Goal: Task Accomplishment & Management: Complete application form

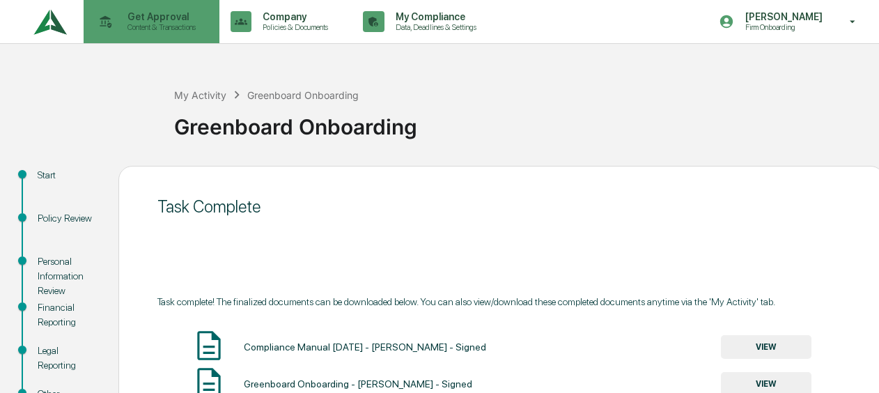
click at [145, 11] on p "Get Approval" at bounding box center [159, 16] width 86 height 11
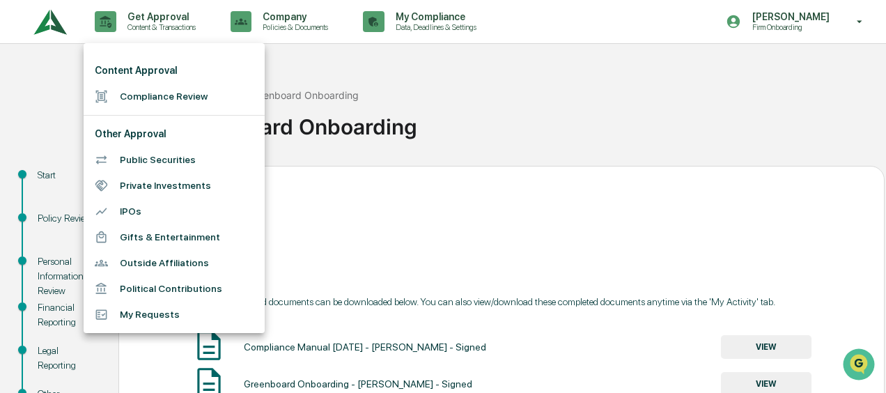
click at [150, 100] on li "Compliance Review" at bounding box center [174, 97] width 181 height 26
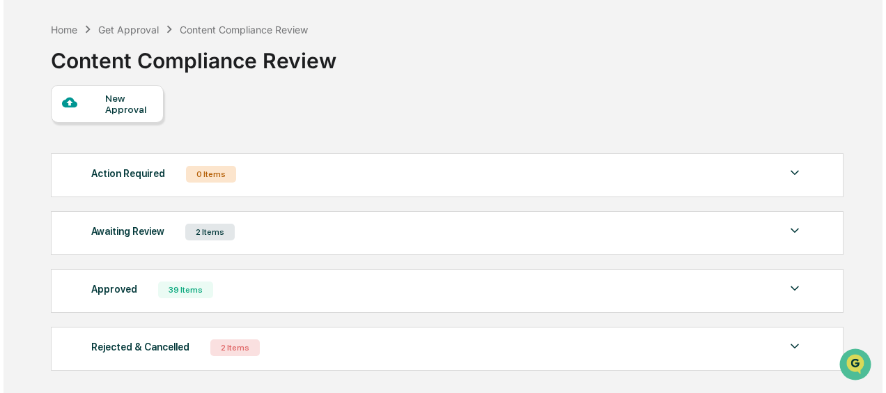
scroll to position [70, 0]
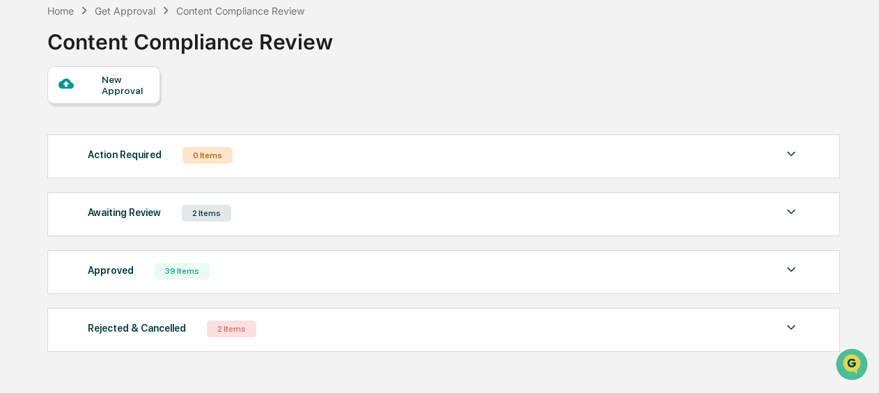
click at [113, 89] on div "New Approval" at bounding box center [125, 85] width 47 height 22
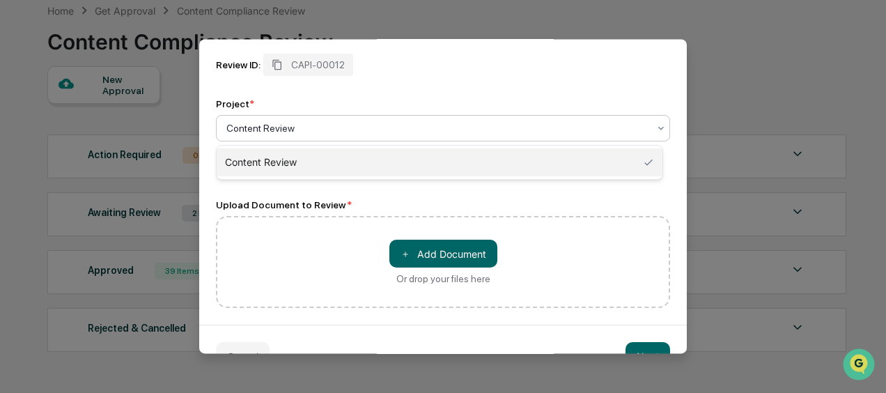
drag, startPoint x: 326, startPoint y: 131, endPoint x: 265, endPoint y: 125, distance: 60.9
click at [265, 125] on div at bounding box center [437, 128] width 422 height 14
click at [405, 252] on span "＋" at bounding box center [406, 253] width 10 height 13
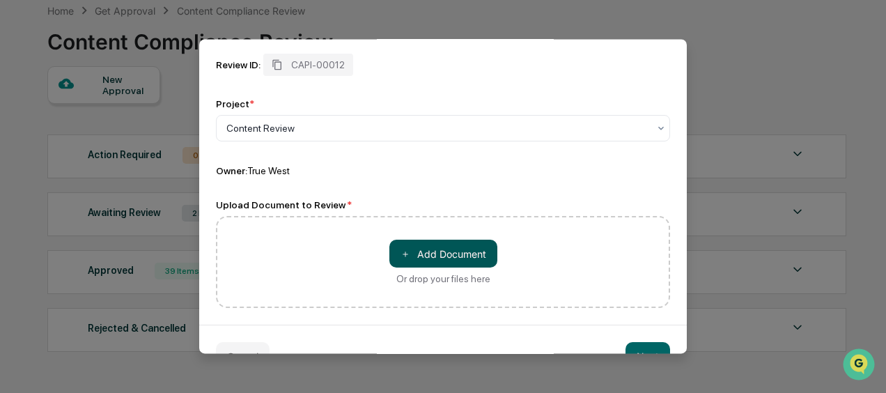
click at [438, 250] on button "＋ Add Document" at bounding box center [444, 254] width 108 height 28
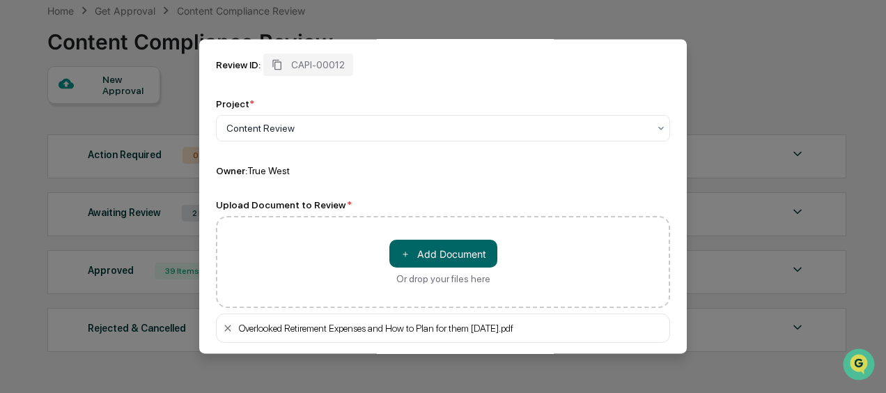
scroll to position [139, 0]
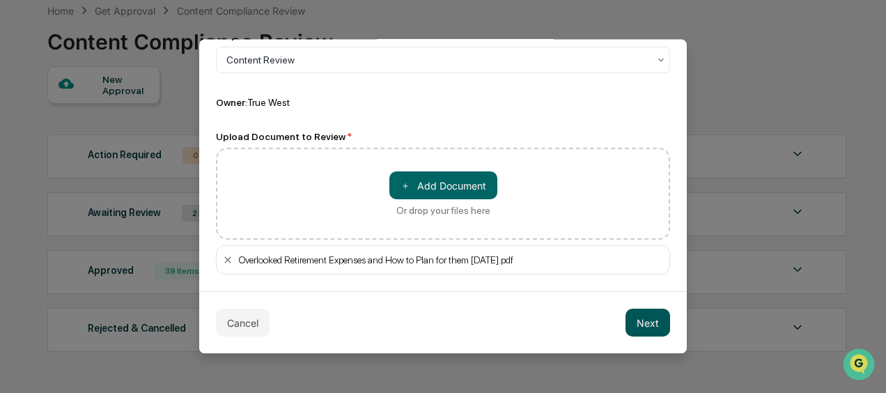
click at [632, 319] on button "Next" at bounding box center [648, 323] width 45 height 28
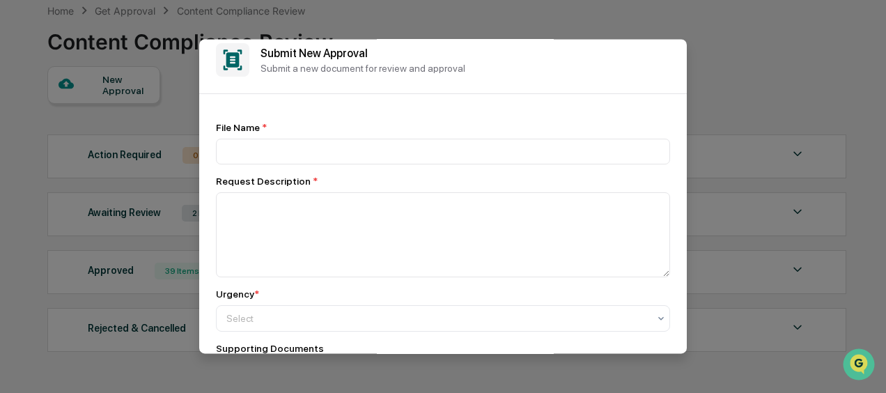
scroll to position [0, 0]
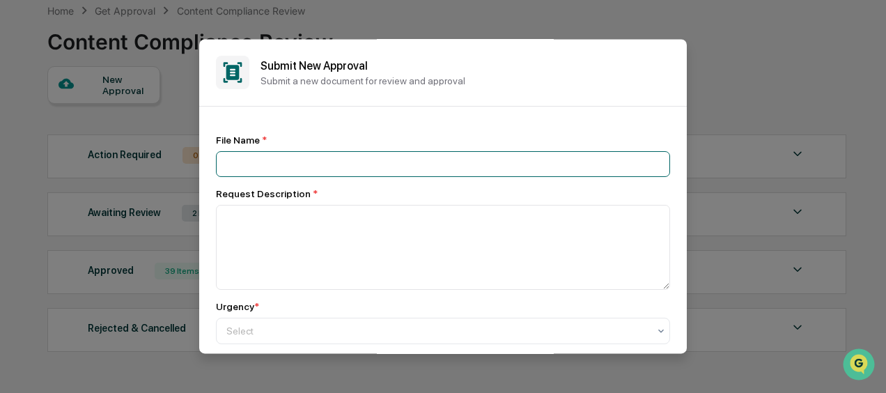
click at [294, 170] on input at bounding box center [443, 164] width 454 height 26
type input "**********"
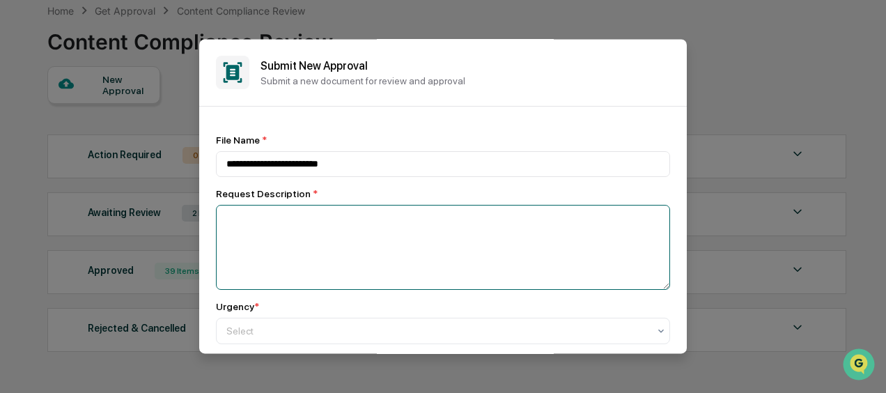
click at [300, 224] on textarea at bounding box center [443, 247] width 454 height 85
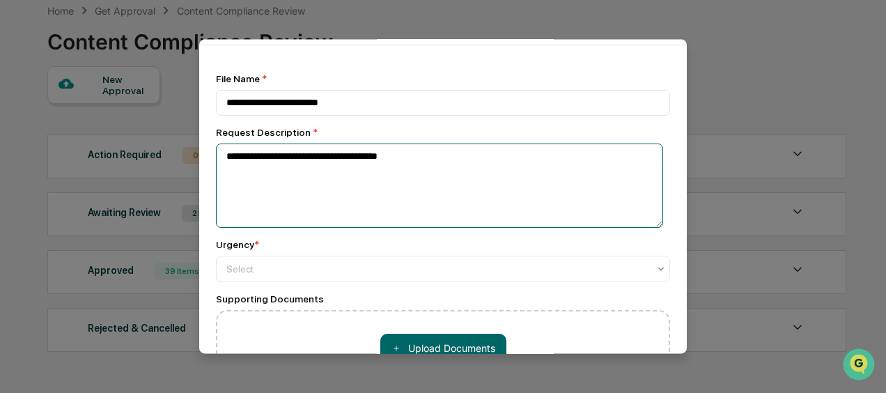
scroll to position [139, 0]
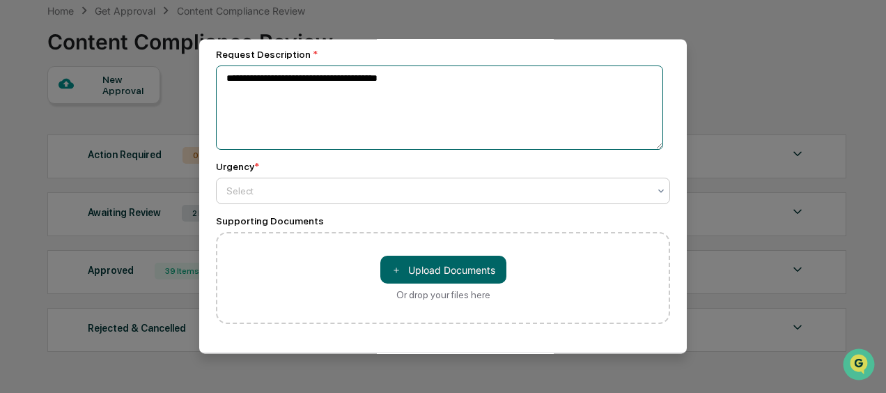
type textarea "**********"
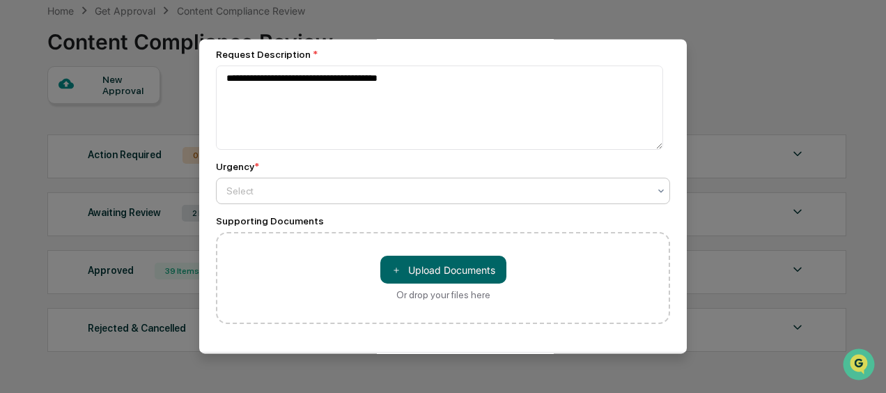
click at [288, 183] on div "Select" at bounding box center [437, 192] width 436 height 20
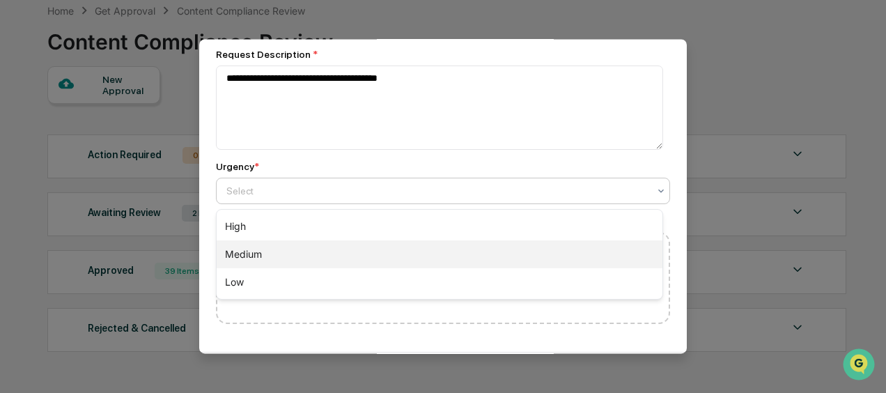
click at [288, 249] on div "Medium" at bounding box center [440, 254] width 446 height 28
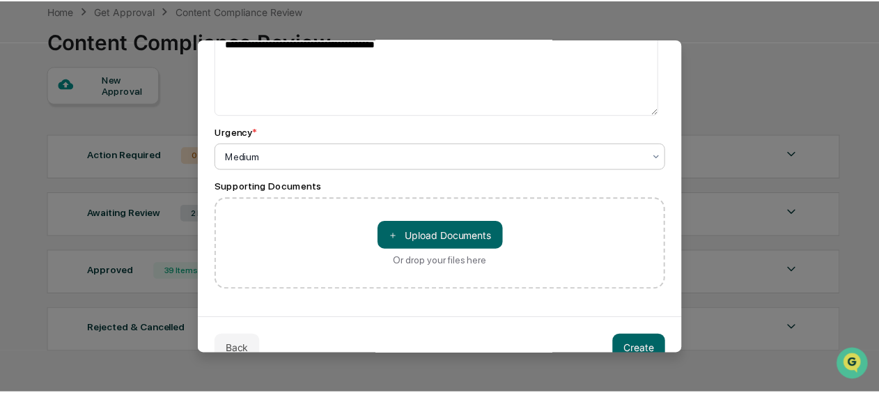
scroll to position [202, 0]
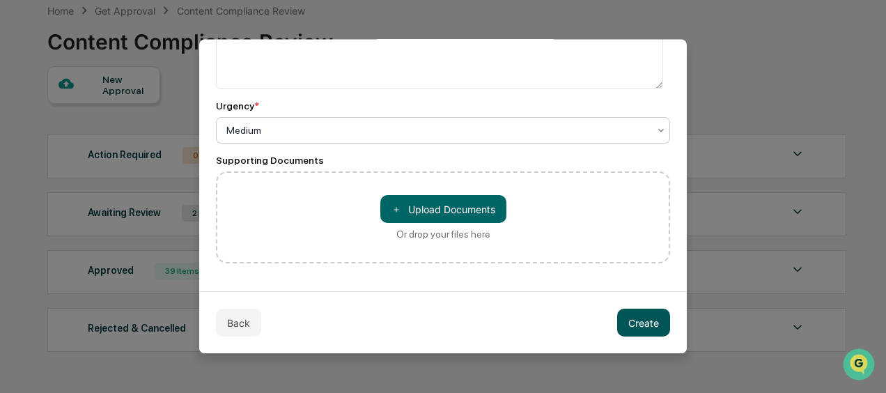
click at [651, 314] on button "Create" at bounding box center [643, 323] width 53 height 28
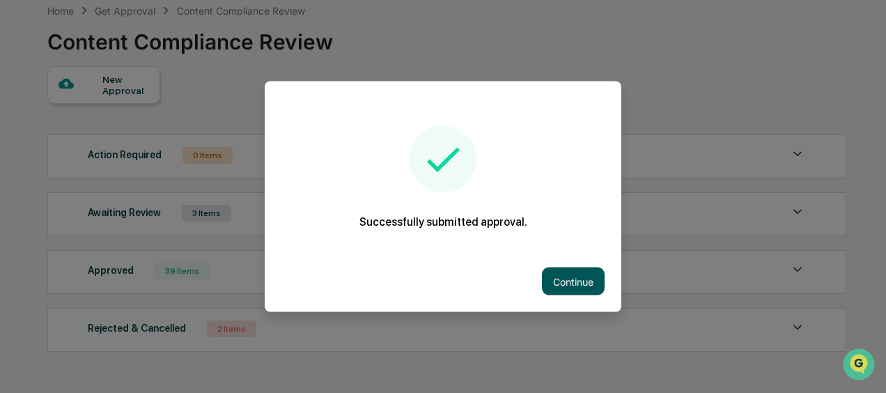
click at [555, 275] on button "Continue" at bounding box center [573, 282] width 63 height 28
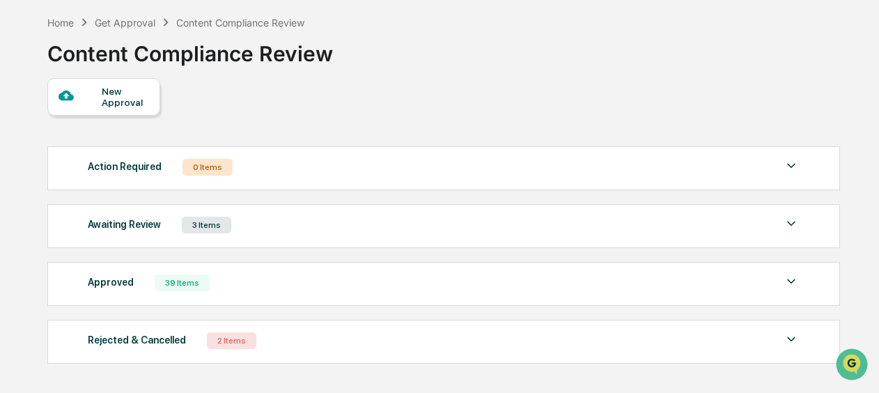
scroll to position [0, 0]
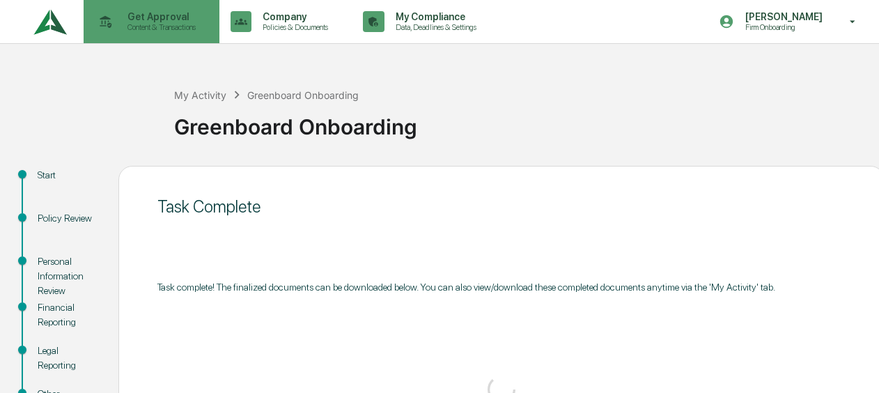
click at [128, 23] on p "Content & Transactions" at bounding box center [159, 27] width 86 height 10
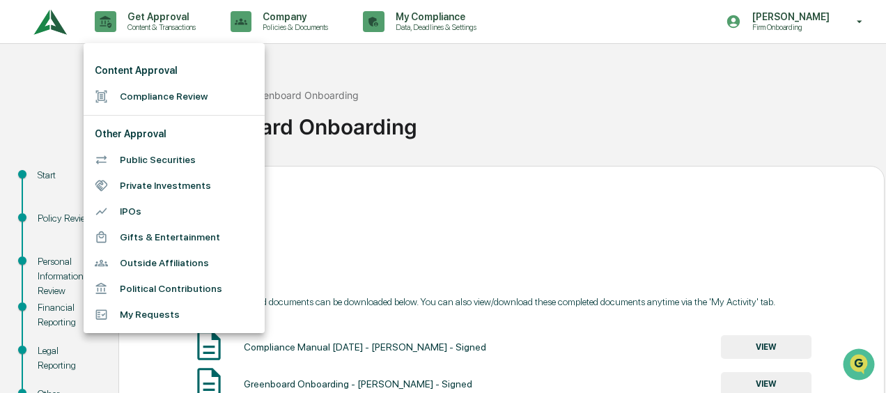
click at [148, 88] on li "Compliance Review" at bounding box center [174, 97] width 181 height 26
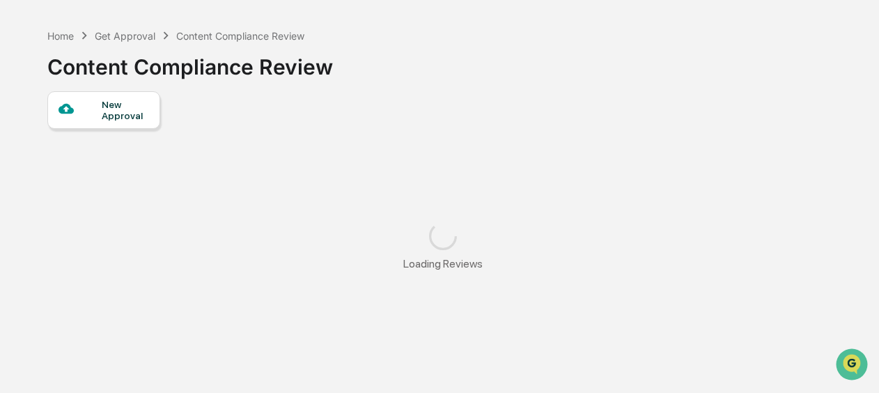
scroll to position [65, 0]
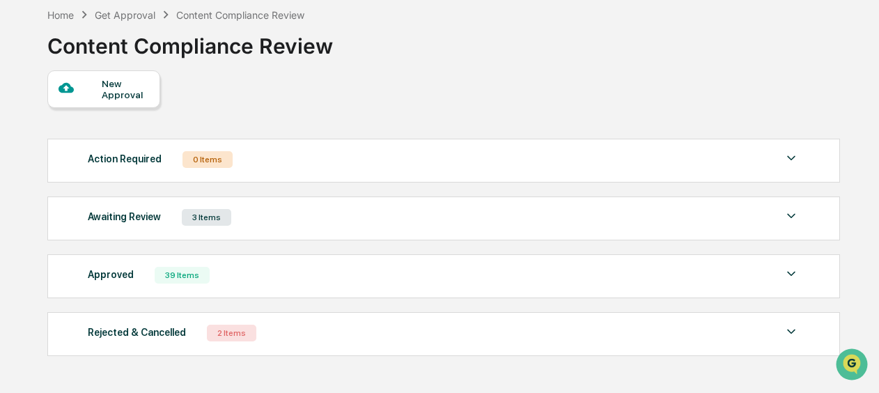
click at [295, 213] on div "Awaiting Review 3 Items" at bounding box center [444, 218] width 712 height 20
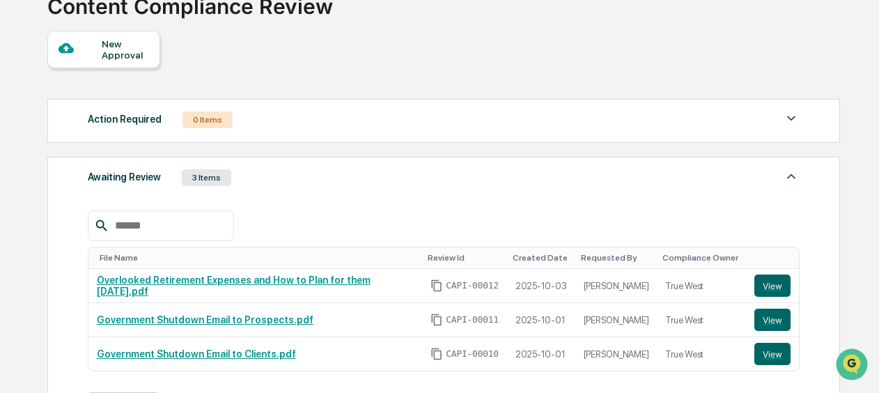
scroll to position [135, 0]
